Goal: Navigation & Orientation: Find specific page/section

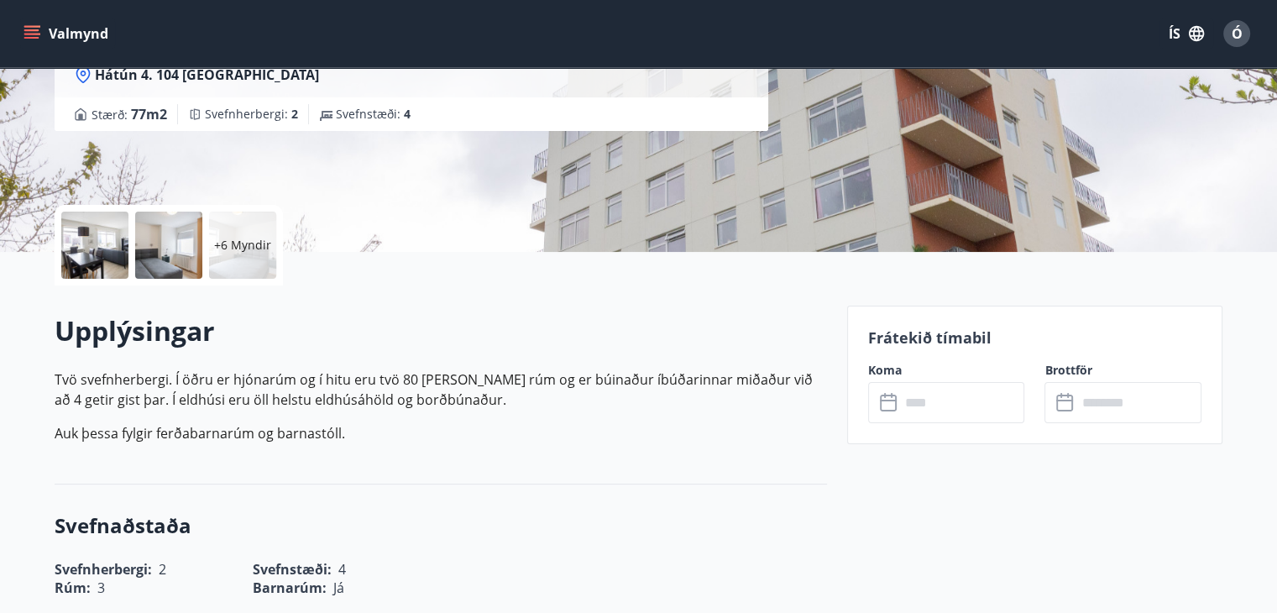
scroll to position [252, 0]
click at [39, 24] on button "Valmynd" at bounding box center [67, 33] width 95 height 30
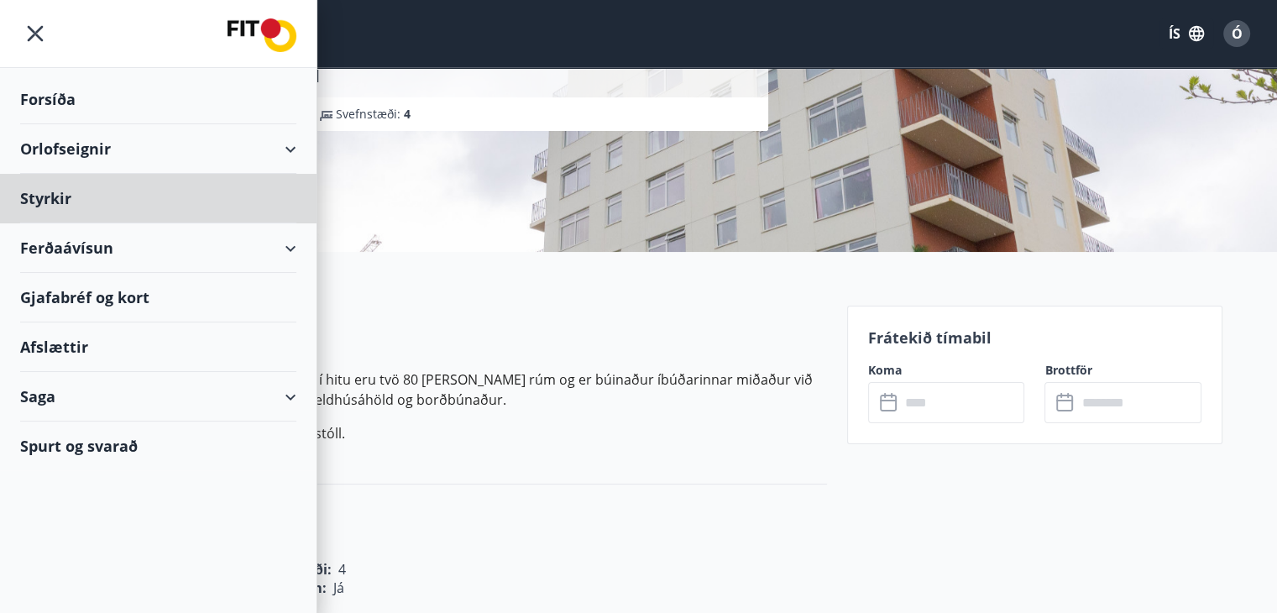
click at [34, 93] on div "Forsíða" at bounding box center [158, 100] width 276 height 50
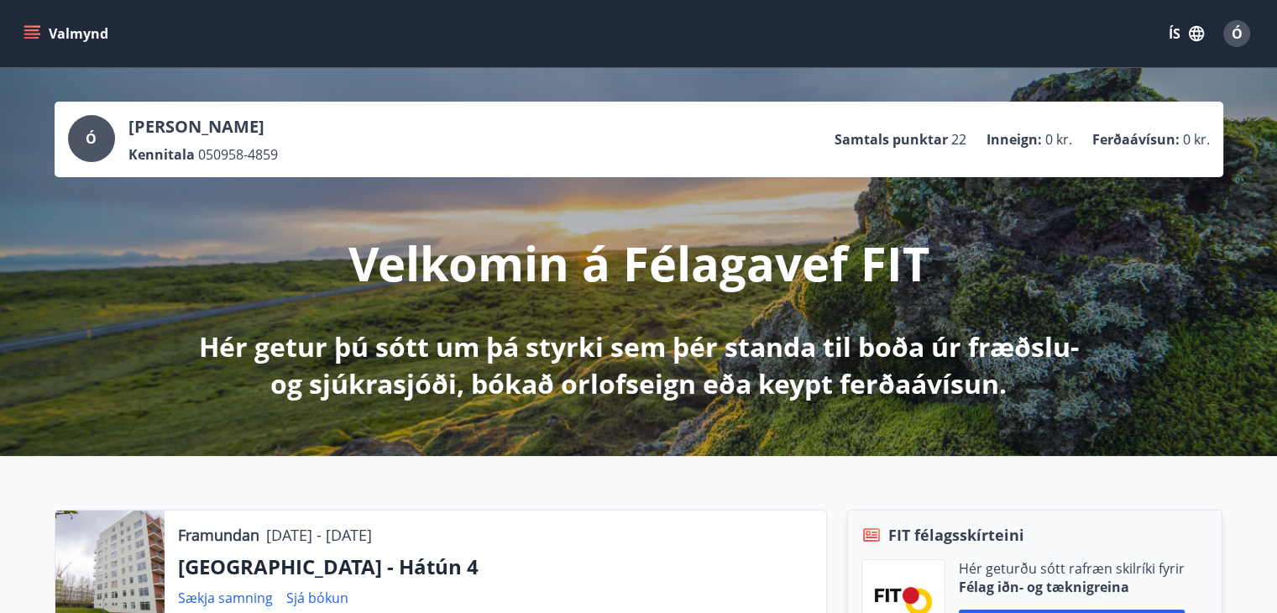
click at [37, 39] on icon "menu" at bounding box center [31, 33] width 17 height 17
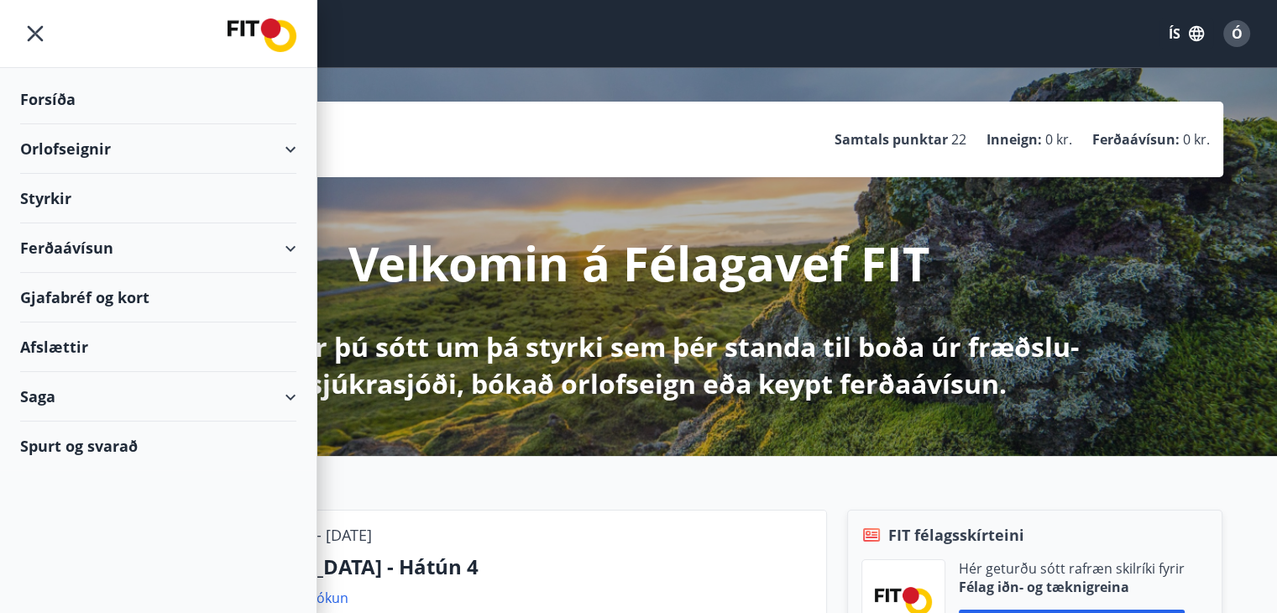
click at [94, 144] on div "Orlofseignir" at bounding box center [158, 149] width 276 height 50
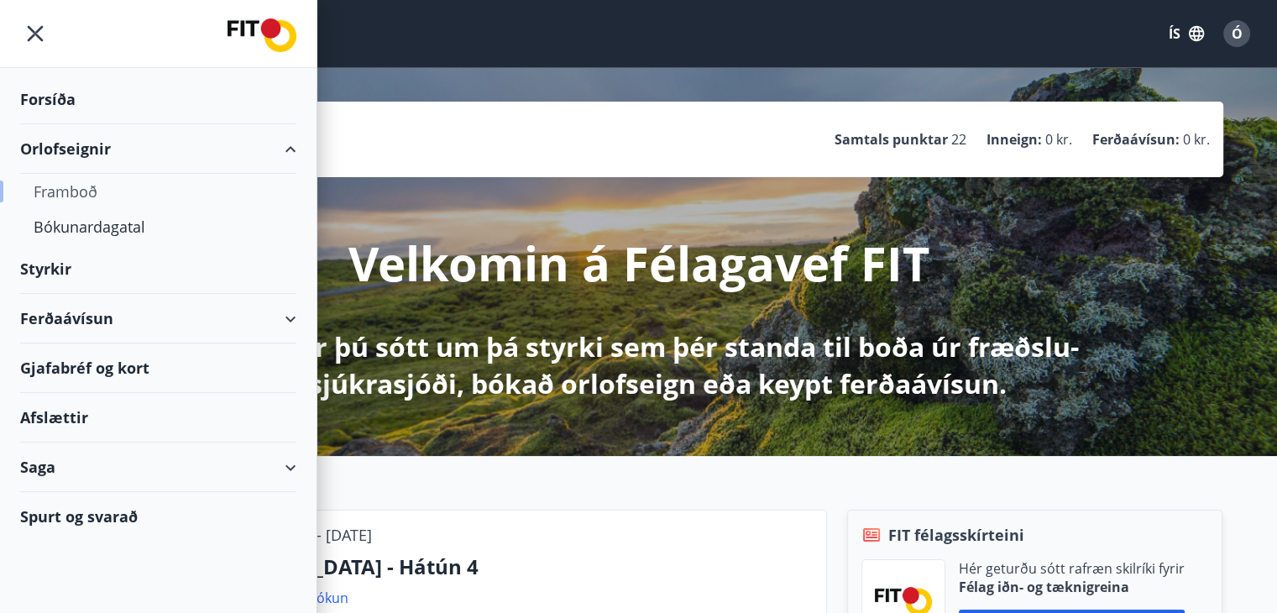
click at [61, 187] on div "Framboð" at bounding box center [158, 191] width 249 height 35
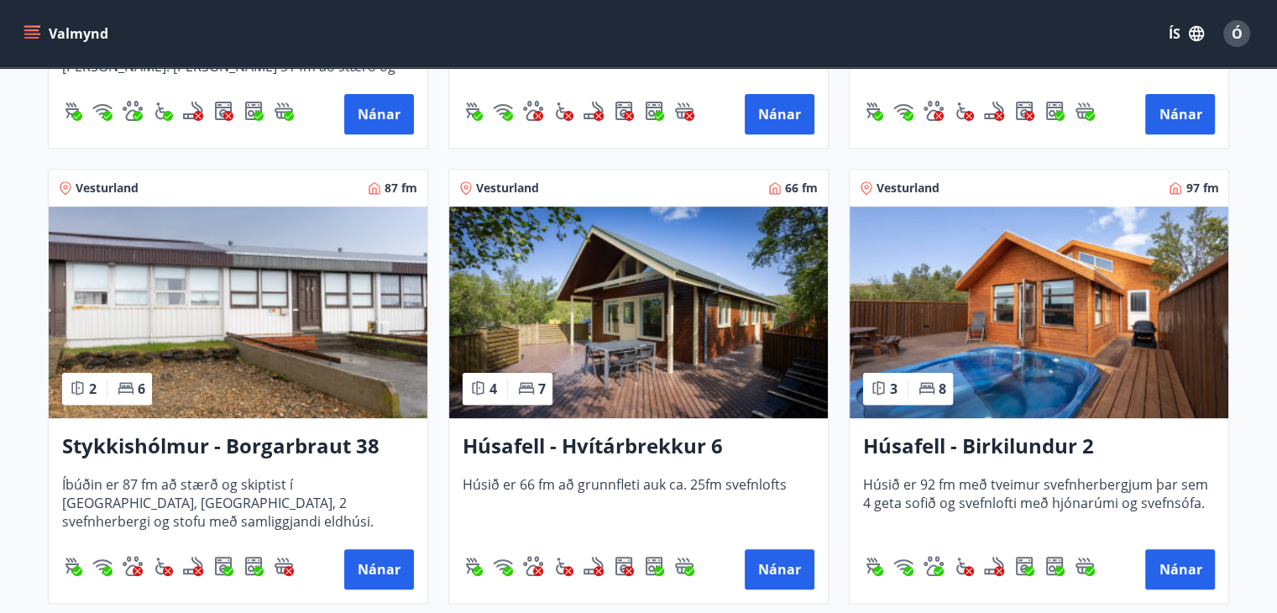
scroll to position [923, 0]
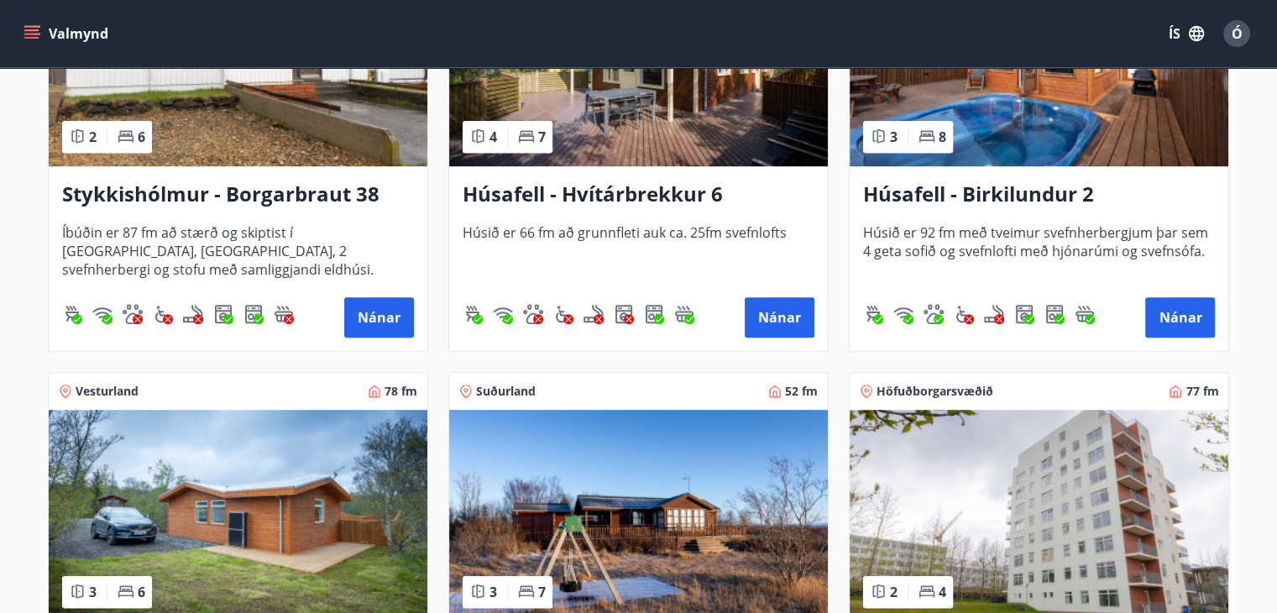
click at [1148, 526] on img at bounding box center [1038, 515] width 379 height 211
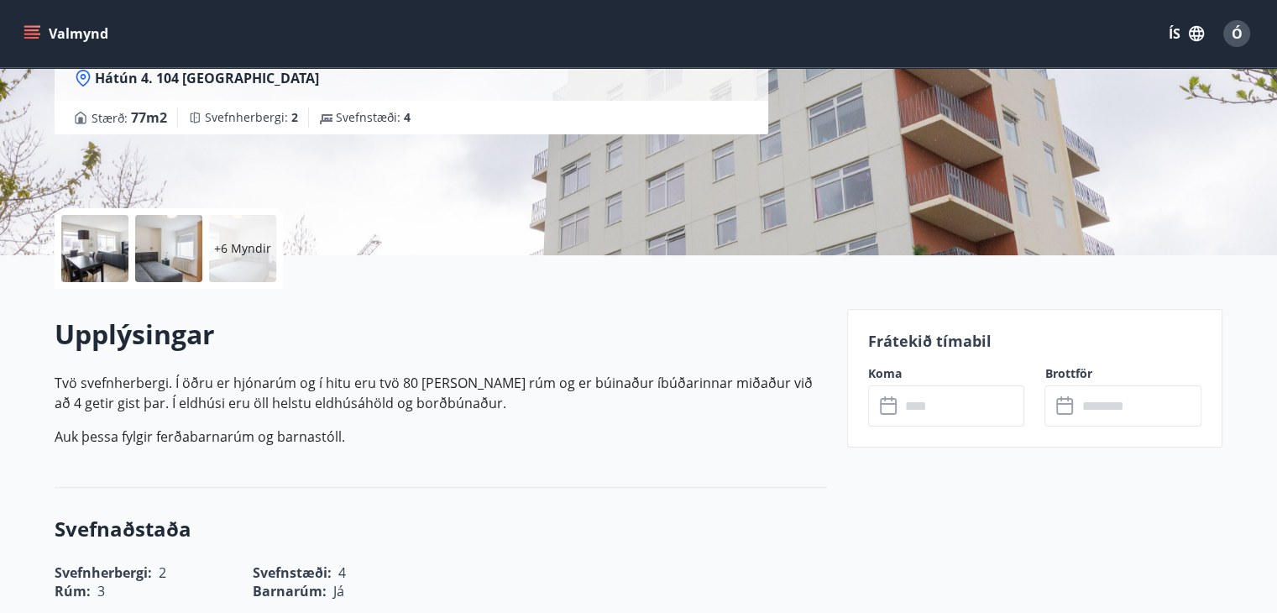
scroll to position [336, 0]
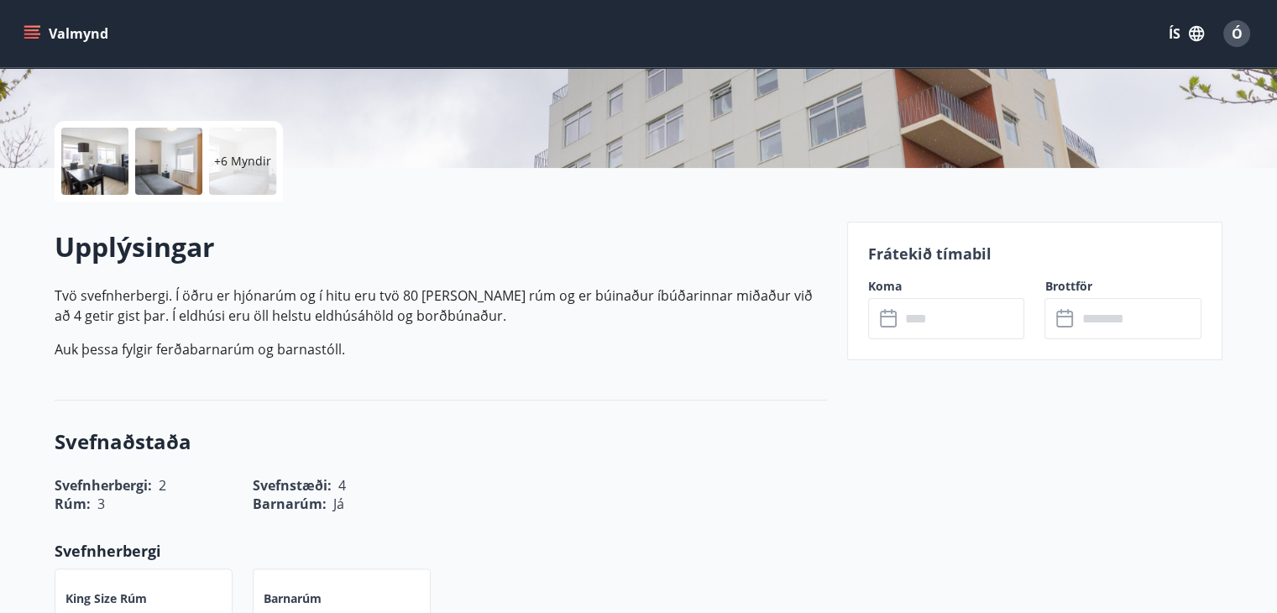
click at [893, 320] on icon at bounding box center [890, 319] width 20 height 20
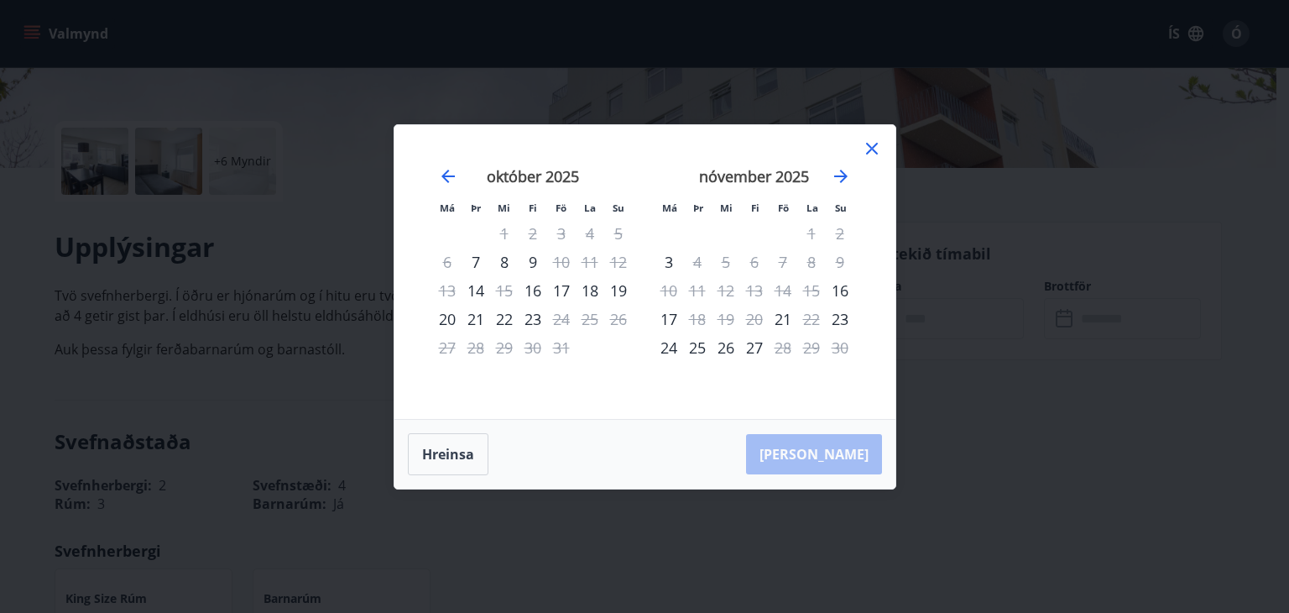
click at [872, 149] on icon at bounding box center [871, 148] width 3 height 3
